Goal: Task Accomplishment & Management: Use online tool/utility

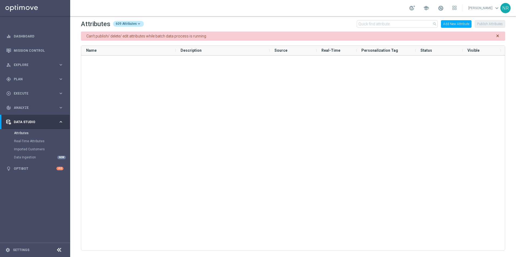
scroll to position [7679, 0]
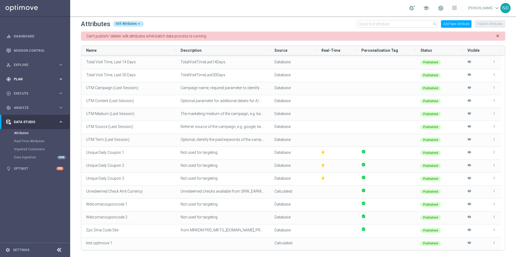
click at [25, 77] on div "gps_fixed Plan" at bounding box center [32, 79] width 52 height 5
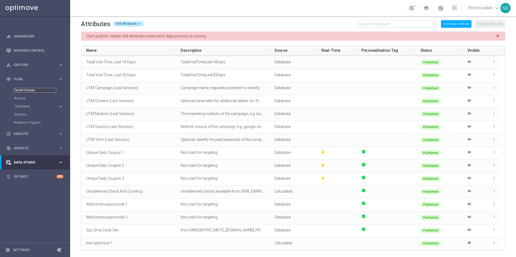
click at [26, 90] on link "Target Groups" at bounding box center [35, 90] width 42 height 4
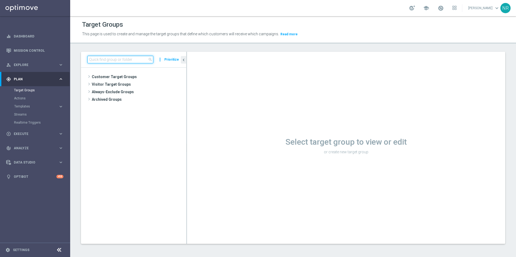
click at [109, 56] on input at bounding box center [120, 60] width 66 height 8
paste input "SLP_20250827_Loyalty_Offer"
click at [90, 59] on input "SLP_20250827_Loyalty_Offe" at bounding box center [120, 60] width 66 height 8
click at [96, 60] on input "SLP_20250827_Loyalty_Offe" at bounding box center [120, 60] width 66 height 8
drag, startPoint x: 128, startPoint y: 61, endPoint x: 107, endPoint y: 62, distance: 21.3
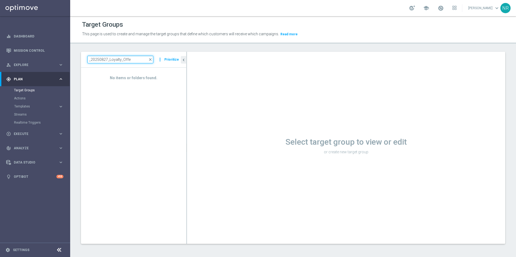
click at [107, 62] on input "_20250827_Loyalty_Offe" at bounding box center [120, 60] width 66 height 8
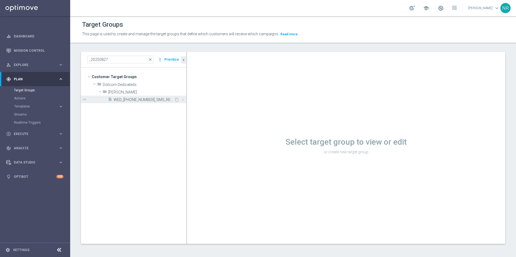
click at [146, 100] on span "WED_[PHONE_NUMBER]_SMS_RET_VERIZON" at bounding box center [144, 100] width 60 height 5
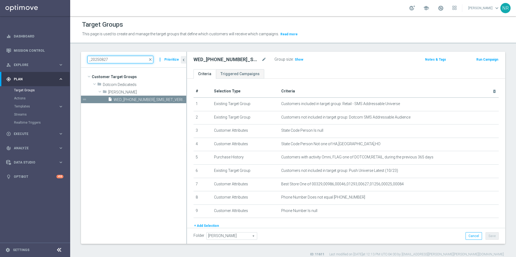
drag, startPoint x: 126, startPoint y: 61, endPoint x: 88, endPoint y: 56, distance: 38.4
click at [88, 56] on div "_20250827 close more_vert Prioritize" at bounding box center [133, 60] width 105 height 16
paste input "SLP_20250827_Loyalty_Offer"
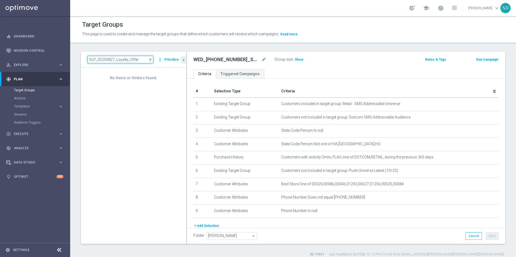
type input "SLP_20250827_Loyalty_Offer"
click at [150, 60] on span "close" at bounding box center [150, 59] width 4 height 4
click at [112, 62] on input at bounding box center [120, 60] width 66 height 8
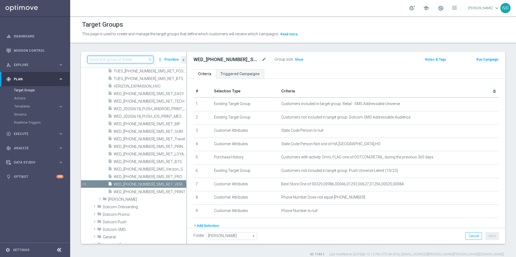
paste input "SLP_20250827_Loyalty_Offer"
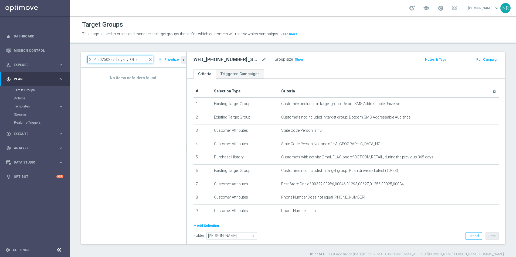
type input "SLP_20250827_Loyalty_Offe"
drag, startPoint x: 153, startPoint y: 61, endPoint x: 145, endPoint y: 61, distance: 7.8
click at [152, 61] on span "close" at bounding box center [150, 59] width 4 height 4
click at [138, 60] on input at bounding box center [120, 60] width 66 height 8
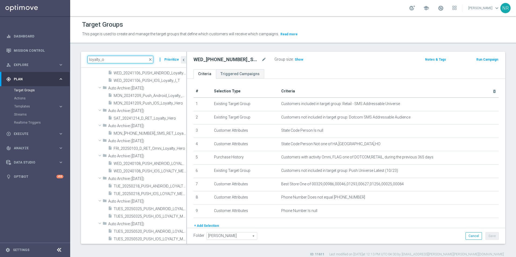
scroll to position [487, 0]
type input "loyalty_offer"
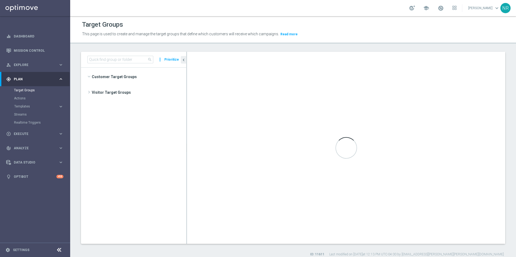
scroll to position [1638, 0]
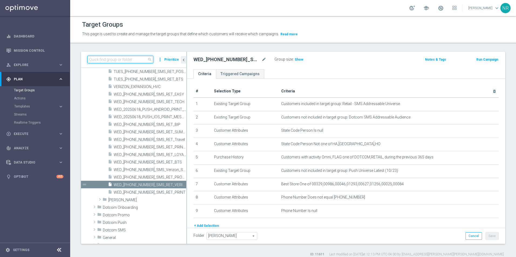
click at [124, 61] on input at bounding box center [120, 60] width 66 height 8
paste input "SLP_20250827_Loyalty_Offer"
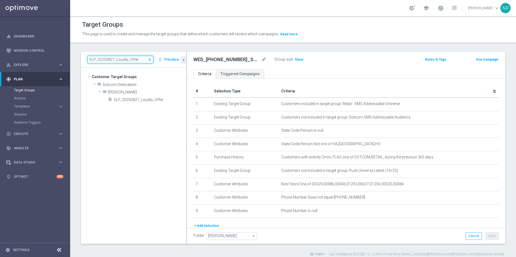
scroll to position [0, 0]
type input "SLP_20250827_Loyalty_Offer"
click at [141, 101] on span "SLP_20250827_Loyalty_Offer" at bounding box center [144, 100] width 60 height 5
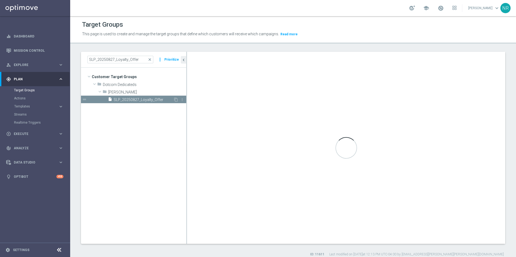
type textarea "1 and 2 and 3 and 4 and (5 or 6)"
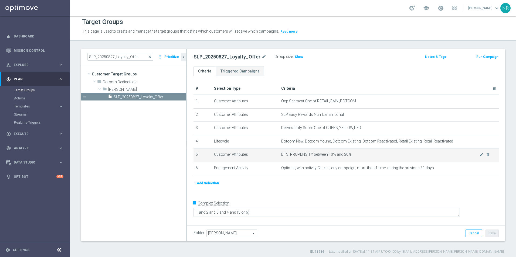
scroll to position [5, 0]
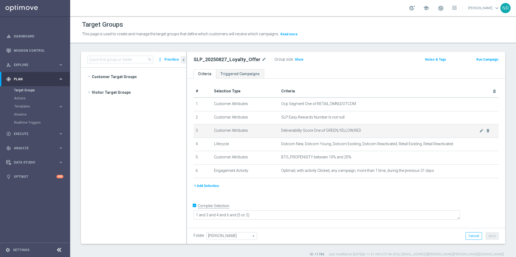
scroll to position [999, 0]
